Goal: Task Accomplishment & Management: Complete application form

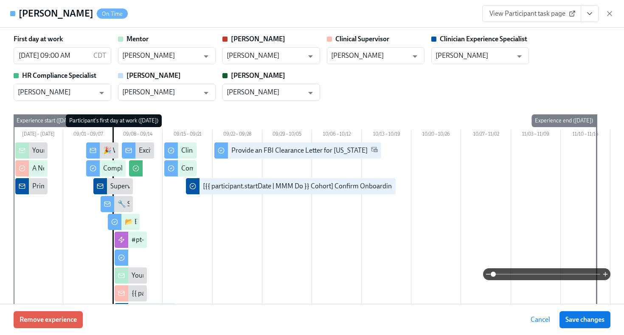
scroll to position [499, 0]
click at [612, 14] on icon "button" at bounding box center [610, 13] width 8 height 8
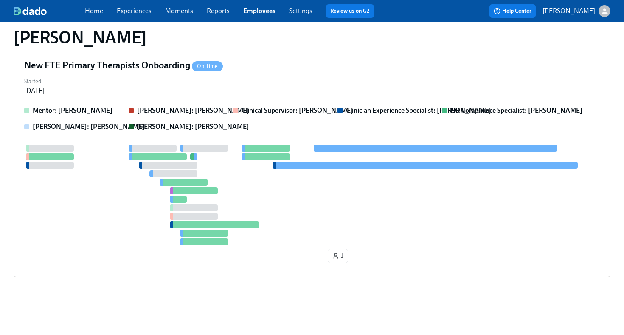
click at [253, 14] on link "Employees" at bounding box center [259, 11] width 32 height 8
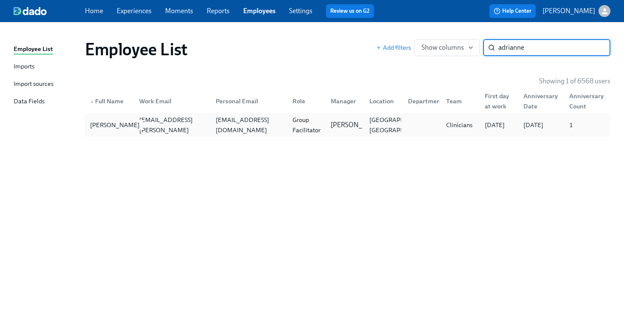
type input "adrianne"
click at [129, 128] on div "[PERSON_NAME]" at bounding box center [115, 125] width 56 height 10
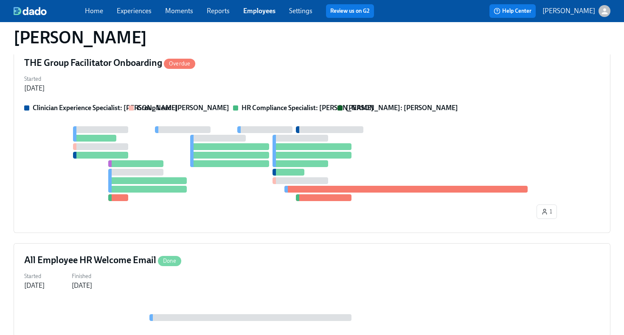
scroll to position [399, 0]
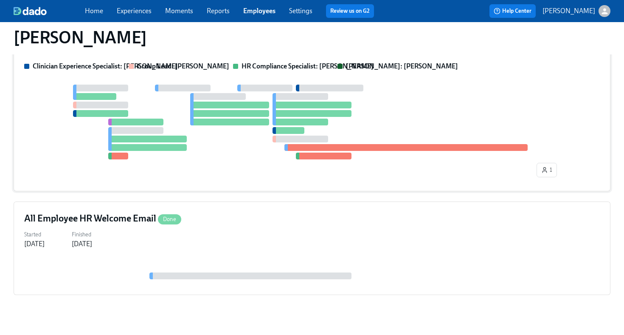
click at [229, 165] on div "1" at bounding box center [312, 133] width 576 height 96
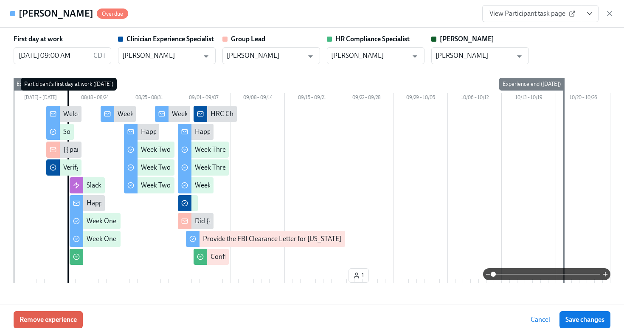
click at [586, 17] on icon "View task page" at bounding box center [590, 13] width 8 height 8
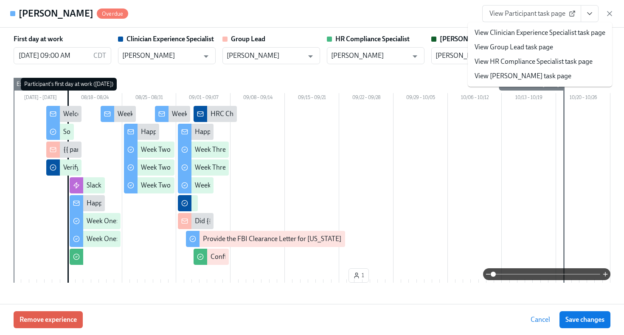
click at [552, 61] on link "View HR Compliance Specialist task page" at bounding box center [534, 61] width 118 height 9
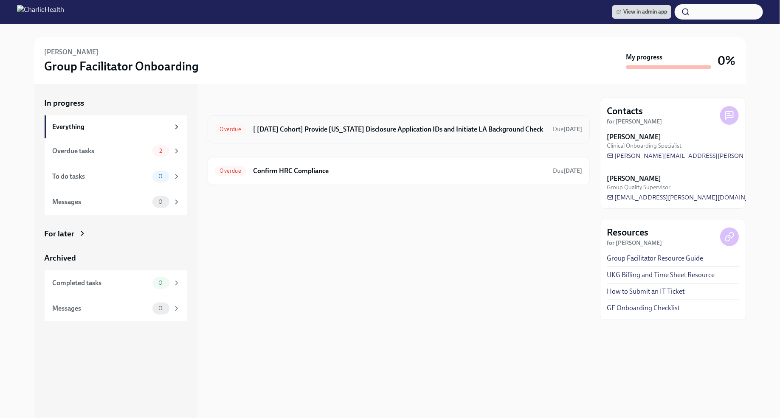
click at [384, 128] on h6 "[ [DATE] Cohort] Provide [US_STATE] Disclosure Application IDs and Initiate LA …" at bounding box center [399, 129] width 293 height 9
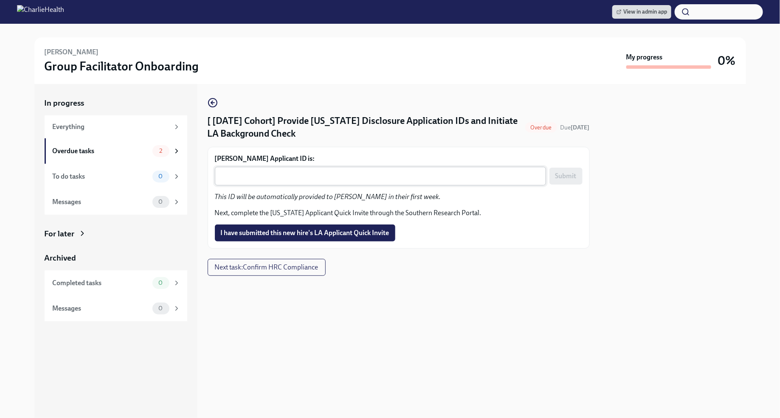
click at [342, 178] on textarea "Adrianne Smith's Applicant ID is:" at bounding box center [380, 176] width 321 height 10
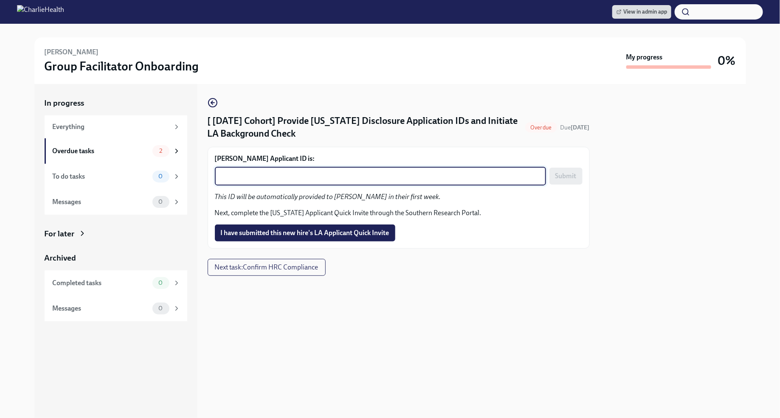
paste textarea "1252834"
type textarea "1252834"
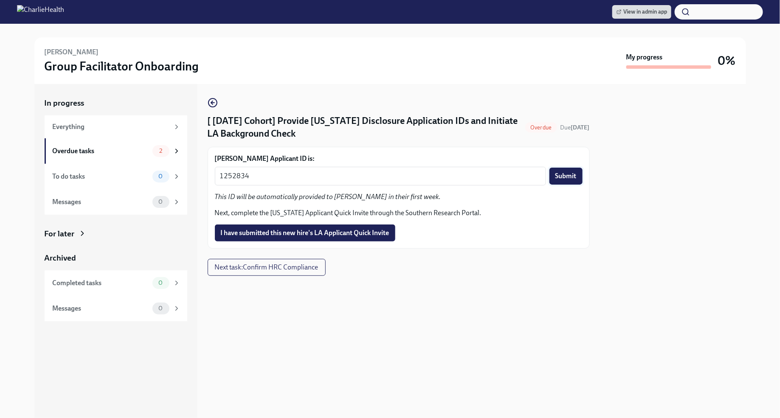
click at [561, 178] on span "Submit" at bounding box center [565, 176] width 21 height 8
click at [375, 234] on span "I have submitted this new hire's LA Applicant Quick Invite" at bounding box center [305, 233] width 169 height 8
